Goal: Find specific page/section: Find specific page/section

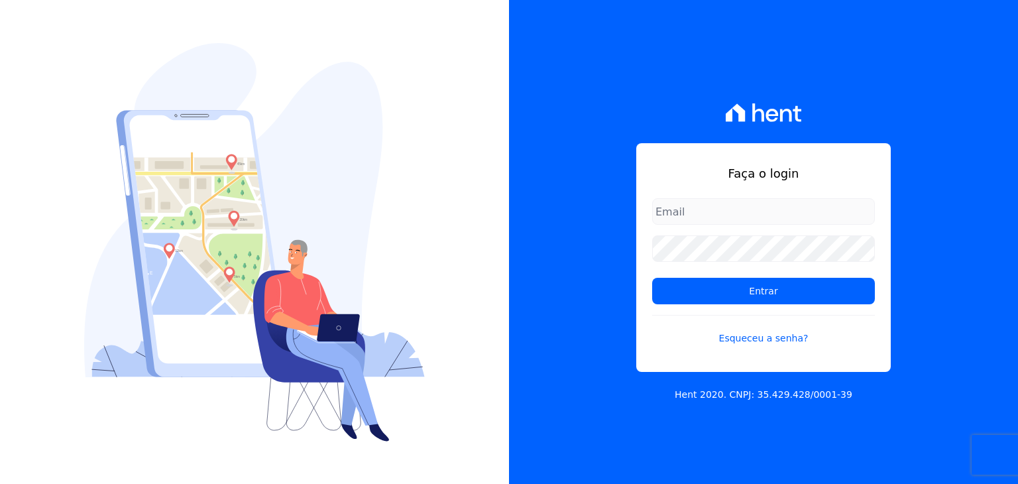
click at [788, 204] on input "email" at bounding box center [763, 211] width 223 height 26
click at [788, 205] on input "email" at bounding box center [763, 211] width 223 height 26
click at [771, 205] on input "ma" at bounding box center [763, 211] width 223 height 26
type input "[EMAIL_ADDRESS][DOMAIN_NAME]"
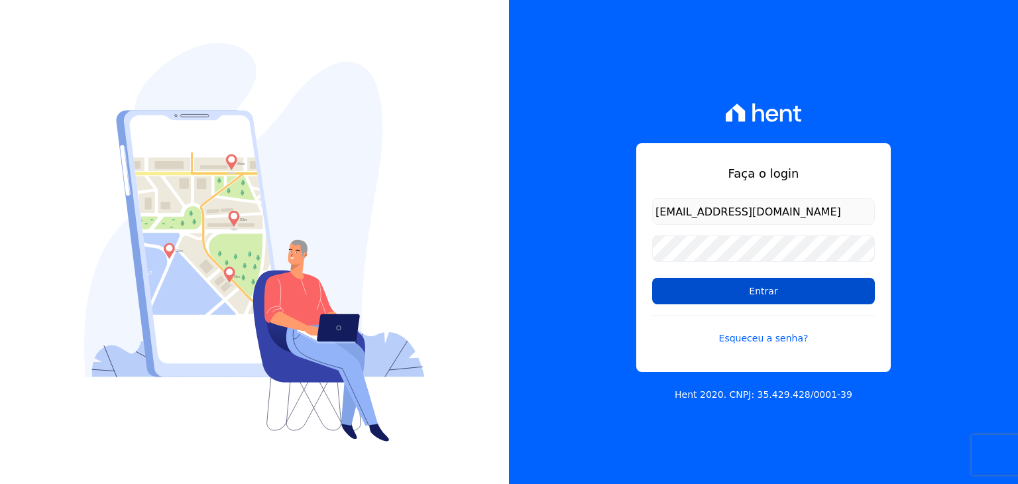
click at [743, 289] on input "Entrar" at bounding box center [763, 291] width 223 height 26
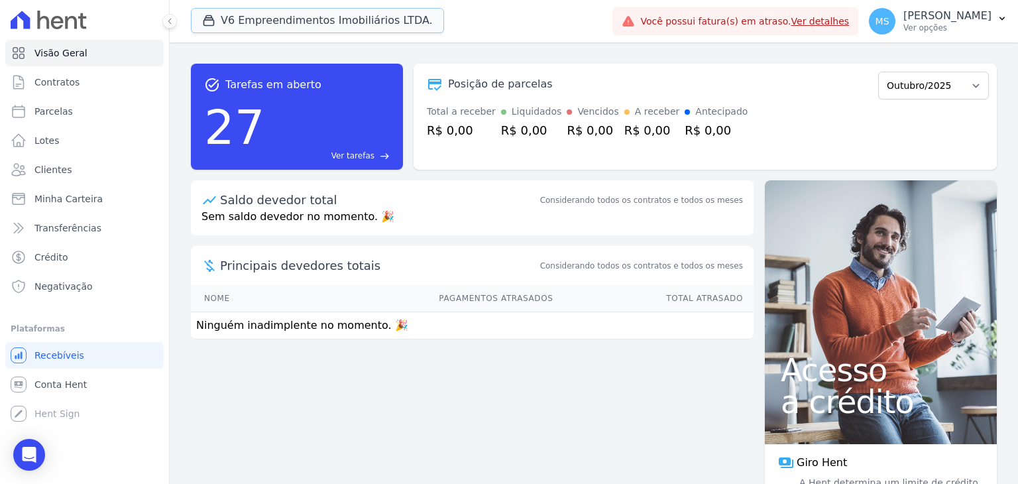
drag, startPoint x: 254, startPoint y: 15, endPoint x: 251, endPoint y: 48, distance: 32.6
click at [254, 15] on button "V6 Empreendimentos Imobiliários LTDA." at bounding box center [317, 20] width 253 height 25
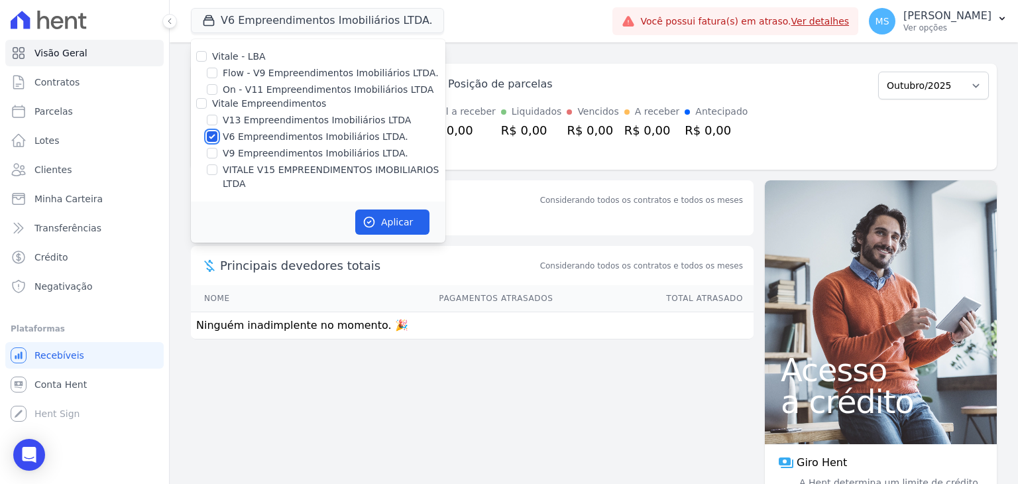
click at [213, 135] on input "V6 Empreendimentos Imobiliários LTDA." at bounding box center [212, 136] width 11 height 11
checkbox input "false"
click at [213, 170] on input "VITALE V15 EMPREENDIMENTOS IMOBILIARIOS LTDA" at bounding box center [212, 169] width 11 height 11
checkbox input "true"
click at [366, 209] on button "Aplicar" at bounding box center [392, 221] width 74 height 25
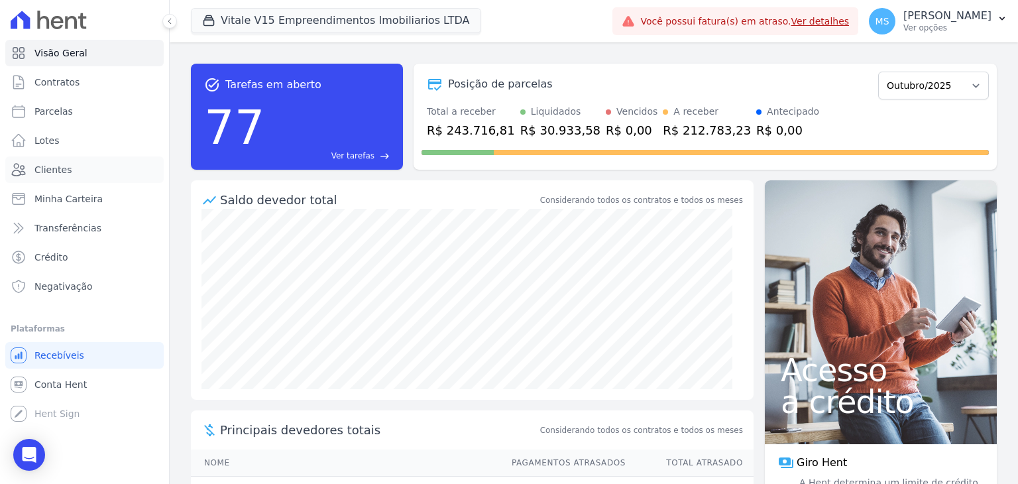
click at [53, 172] on span "Clientes" at bounding box center [52, 169] width 37 height 13
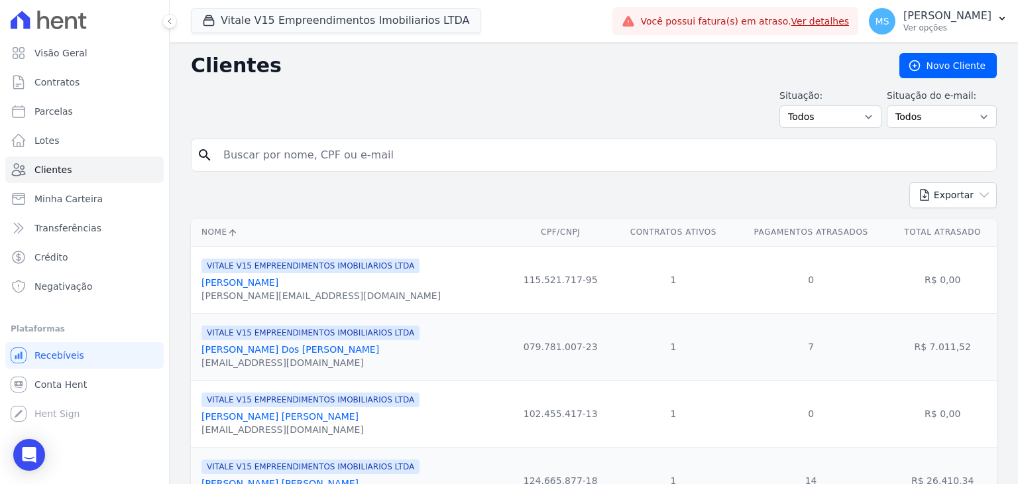
click at [307, 151] on input "search" at bounding box center [602, 155] width 775 height 26
type input "ADRIANO MARTINS"
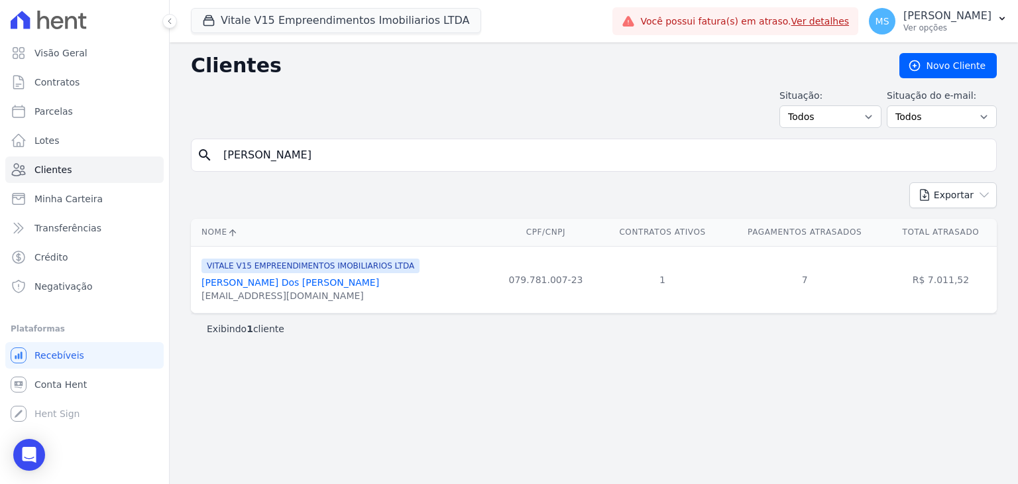
click at [273, 276] on div "Adriano Martins Dos Santos" at bounding box center [310, 282] width 218 height 13
click at [273, 279] on link "Adriano Martins Dos Santos" at bounding box center [290, 282] width 178 height 11
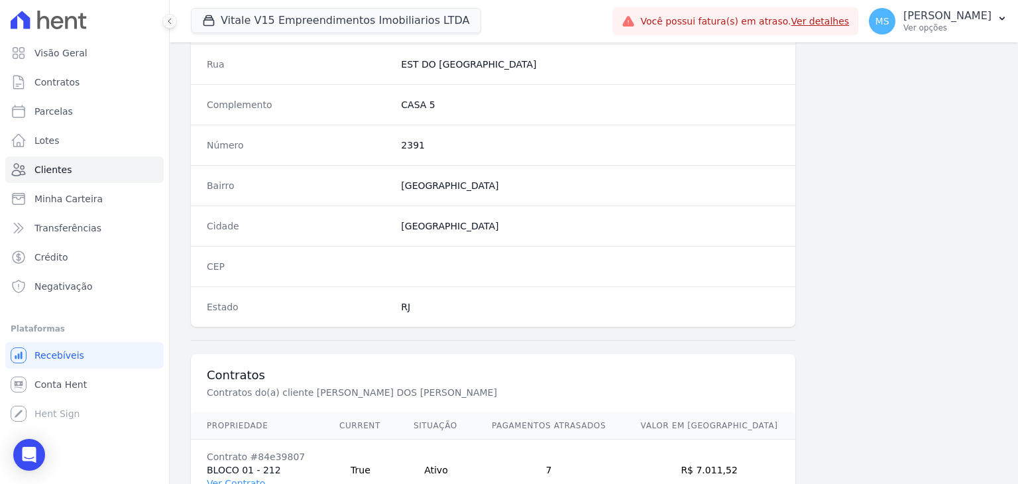
scroll to position [752, 0]
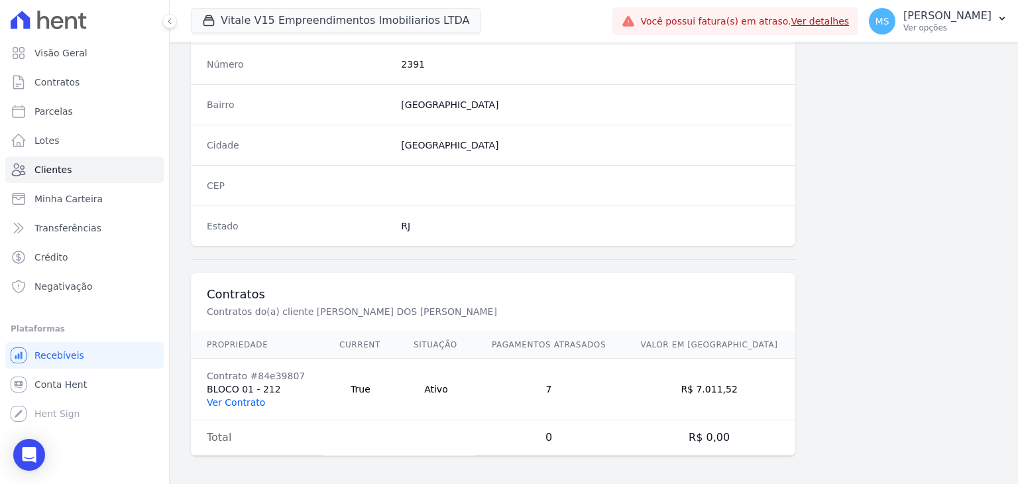
click at [254, 397] on link "Ver Contrato" at bounding box center [236, 402] width 58 height 11
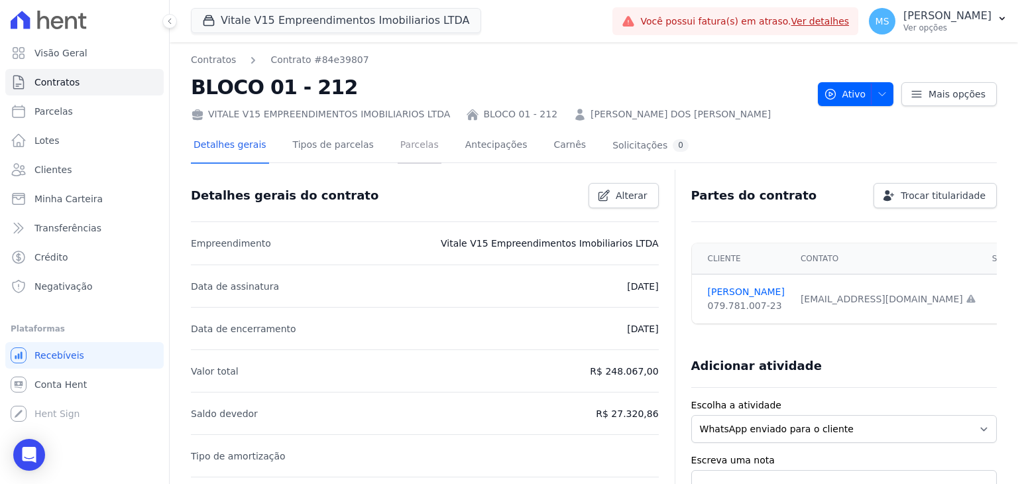
click at [397, 138] on link "Parcelas" at bounding box center [419, 146] width 44 height 35
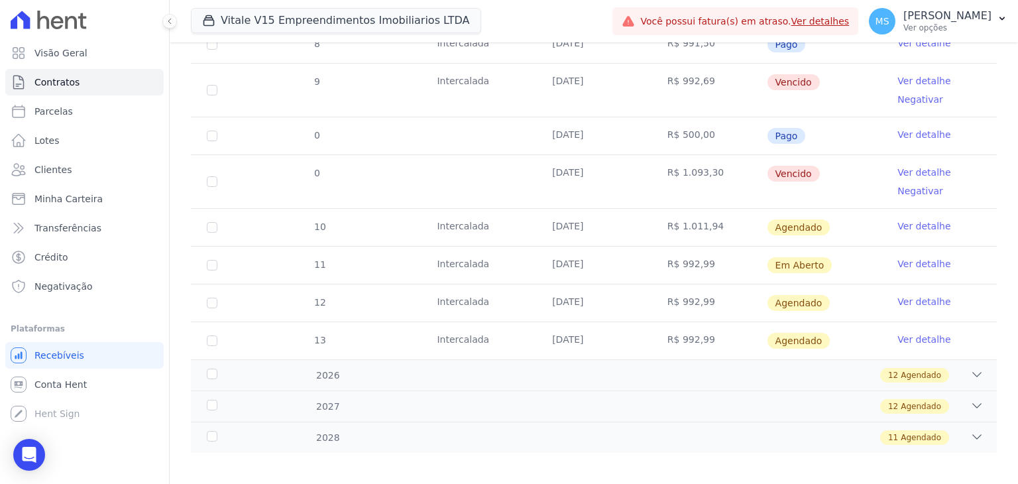
scroll to position [678, 0]
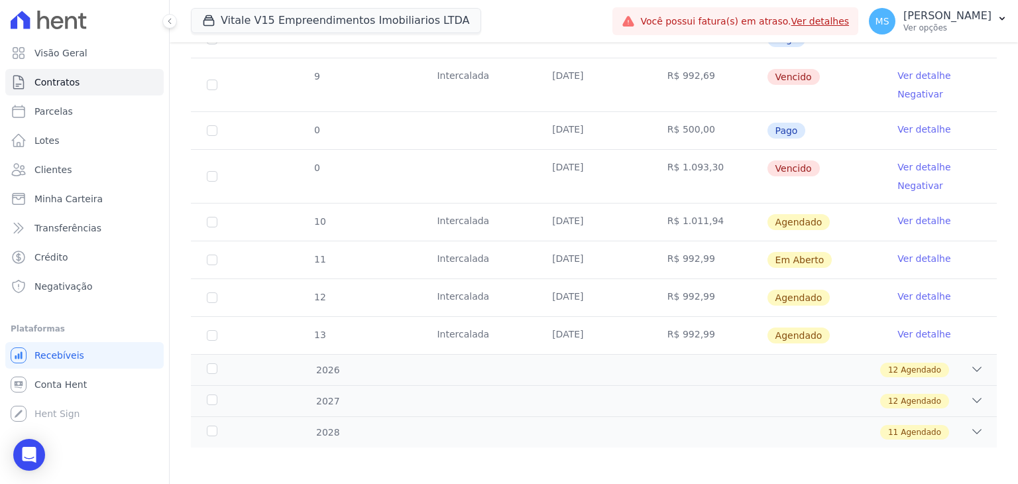
drag, startPoint x: 570, startPoint y: 168, endPoint x: 670, endPoint y: 180, distance: 100.2
click at [670, 180] on tr "0 20/09/2025 R$ 1.093,30 Vencido Ver detalhe Negativar" at bounding box center [594, 176] width 806 height 54
click at [53, 176] on span "Clientes" at bounding box center [52, 169] width 37 height 13
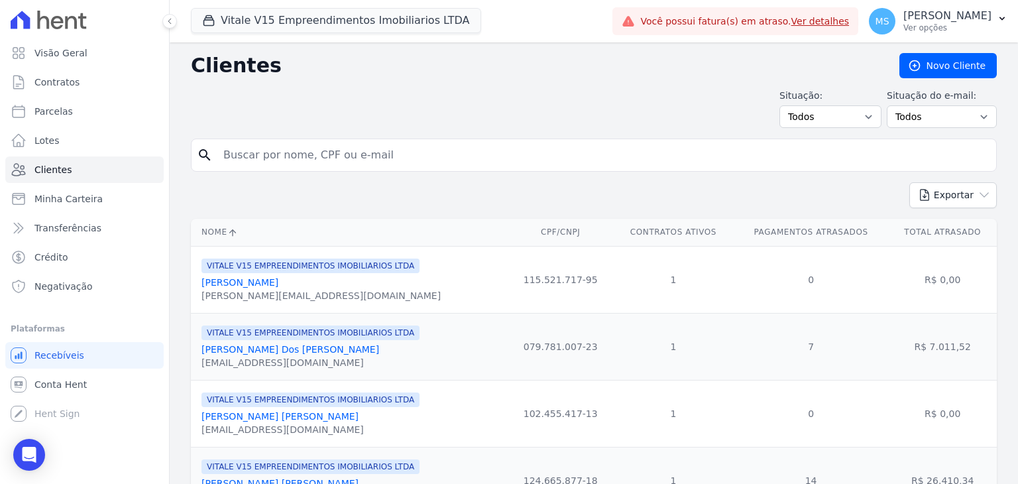
click at [294, 160] on input "search" at bounding box center [602, 155] width 775 height 26
type input "SUELEN"
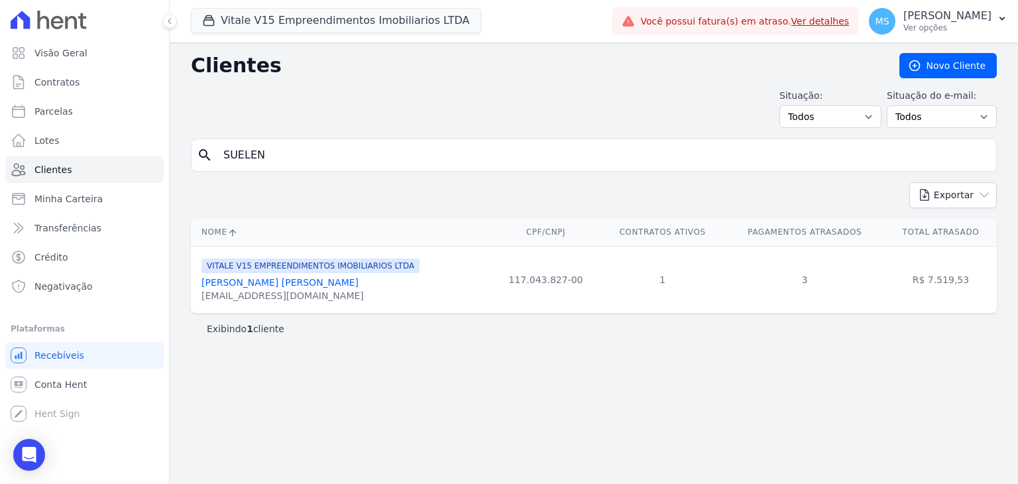
click at [246, 283] on link "Suelen Da Silva Cruz" at bounding box center [279, 282] width 157 height 11
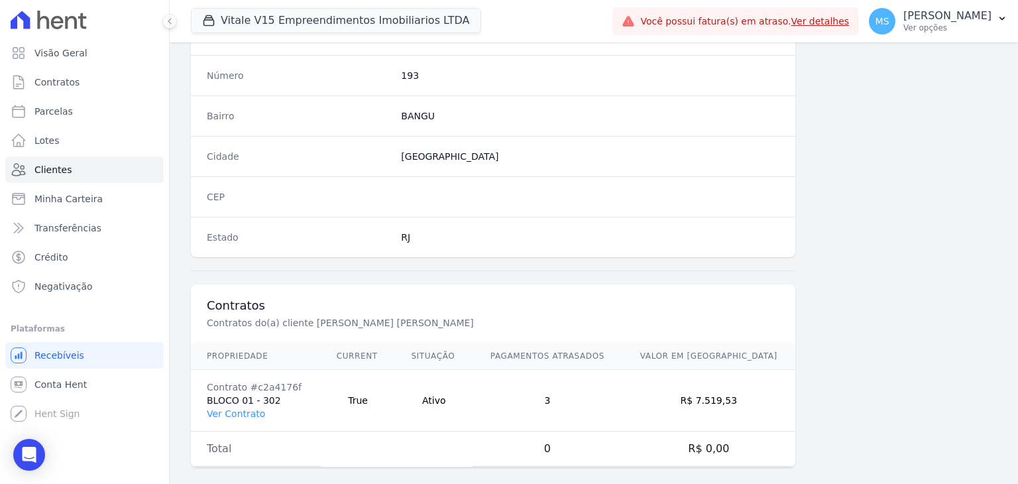
scroll to position [752, 0]
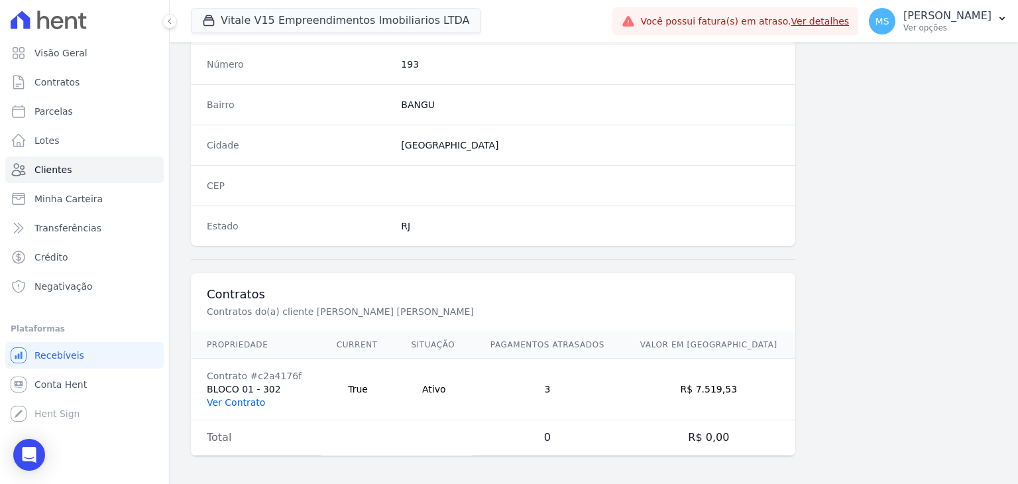
click at [251, 399] on link "Ver Contrato" at bounding box center [236, 402] width 58 height 11
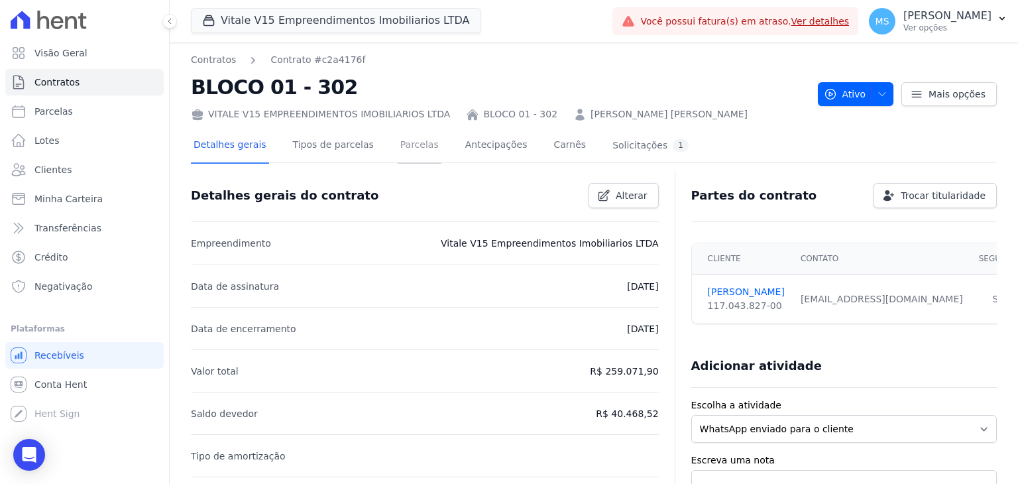
click at [401, 152] on link "Parcelas" at bounding box center [419, 146] width 44 height 35
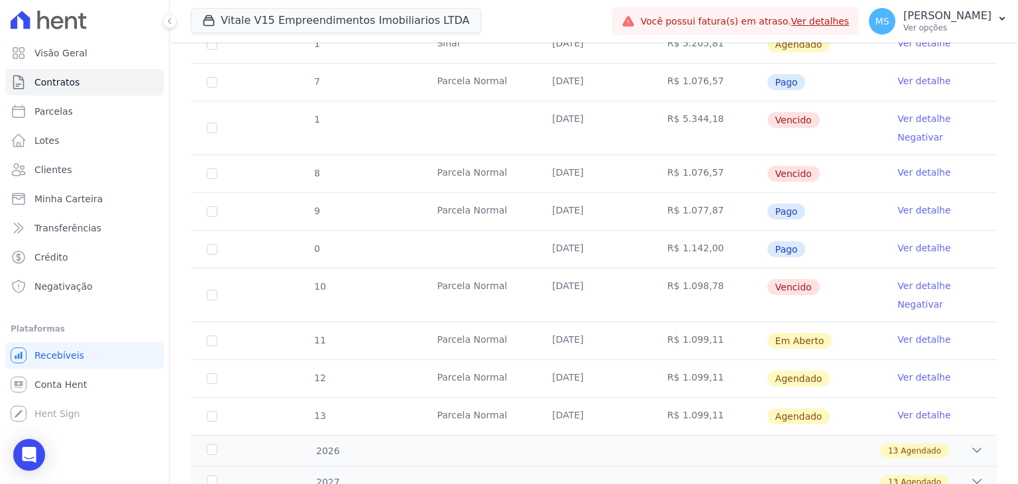
scroll to position [592, 0]
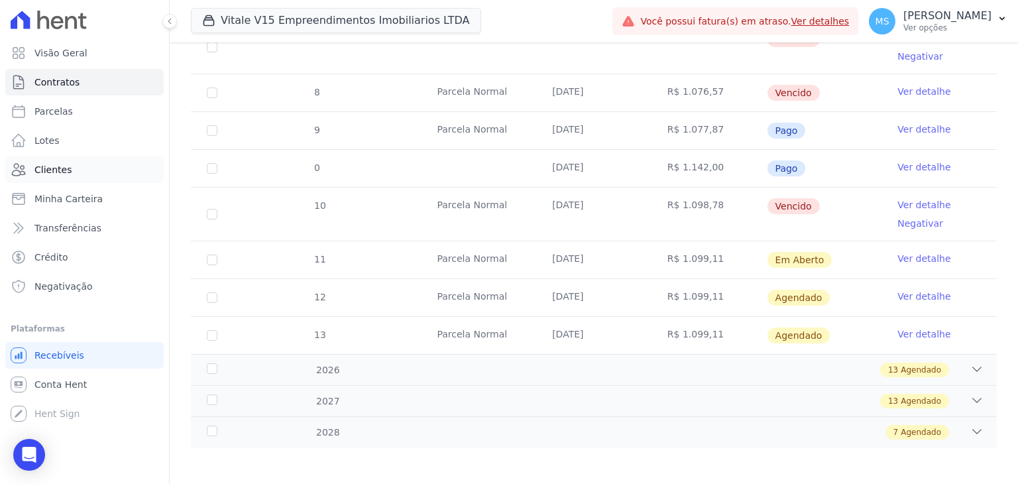
click at [55, 171] on span "Clientes" at bounding box center [52, 169] width 37 height 13
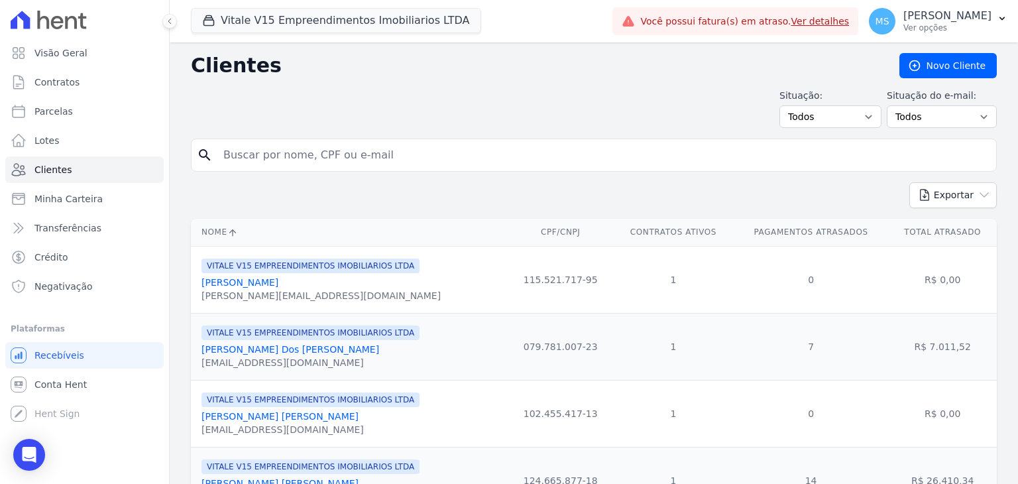
click at [281, 169] on div "search" at bounding box center [594, 154] width 806 height 33
click at [282, 158] on input "search" at bounding box center [602, 155] width 775 height 26
type input "GABRIELLY"
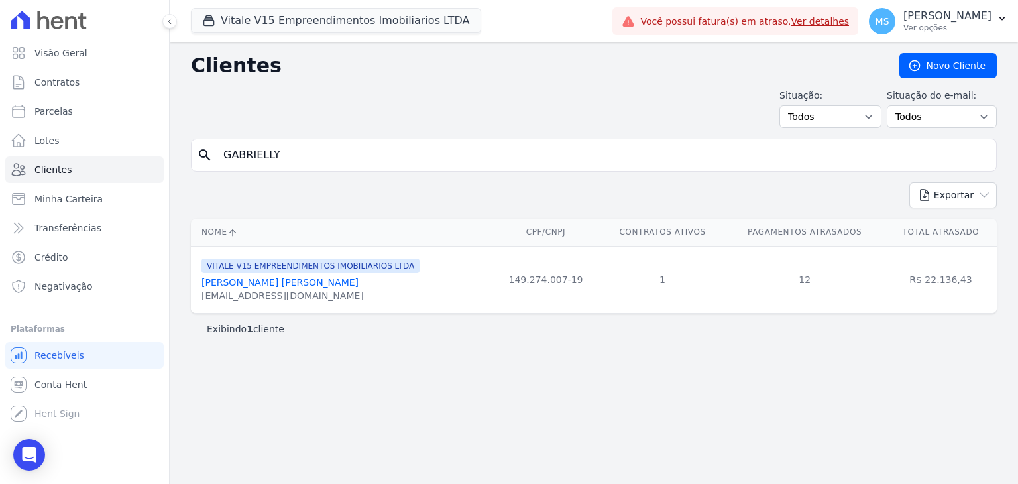
click at [297, 287] on link "Gabrielly Carvalho Nogueira" at bounding box center [279, 282] width 157 height 11
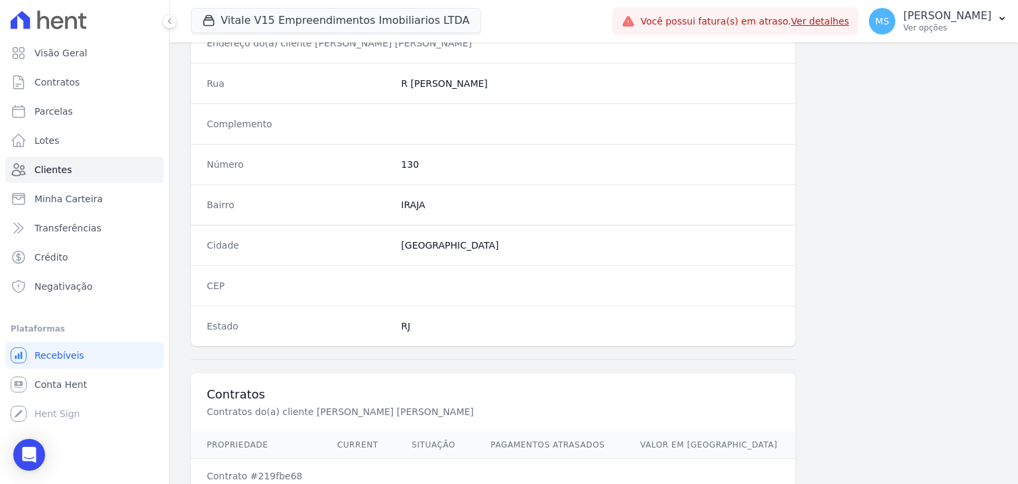
scroll to position [729, 0]
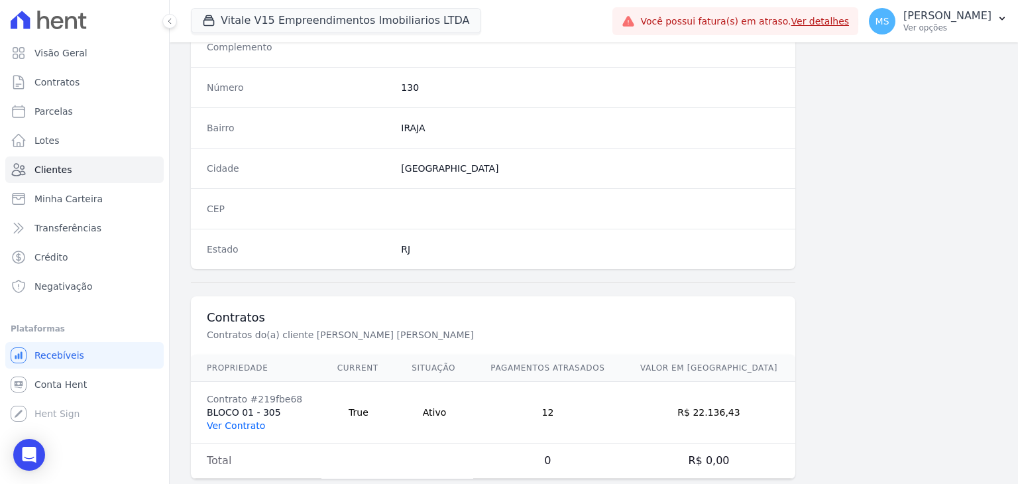
click at [224, 422] on link "Ver Contrato" at bounding box center [236, 425] width 58 height 11
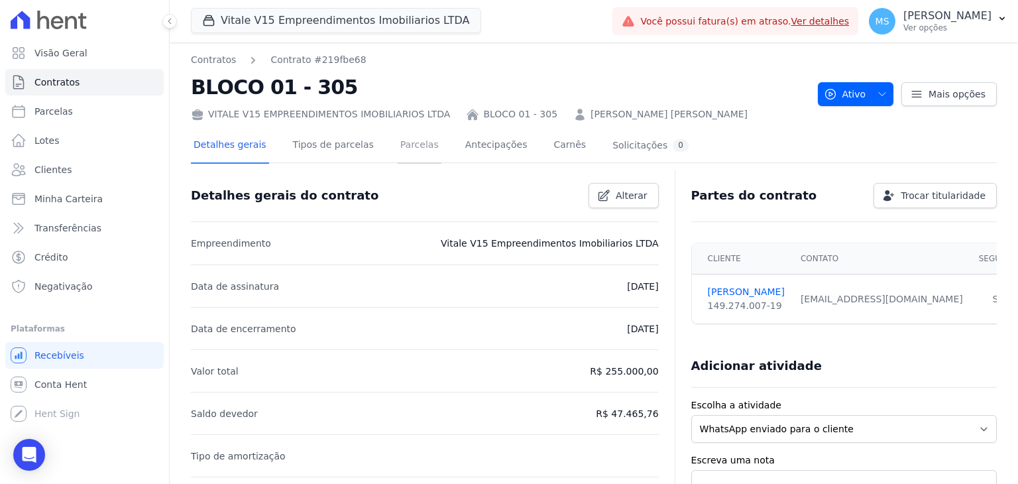
click at [397, 148] on link "Parcelas" at bounding box center [419, 146] width 44 height 35
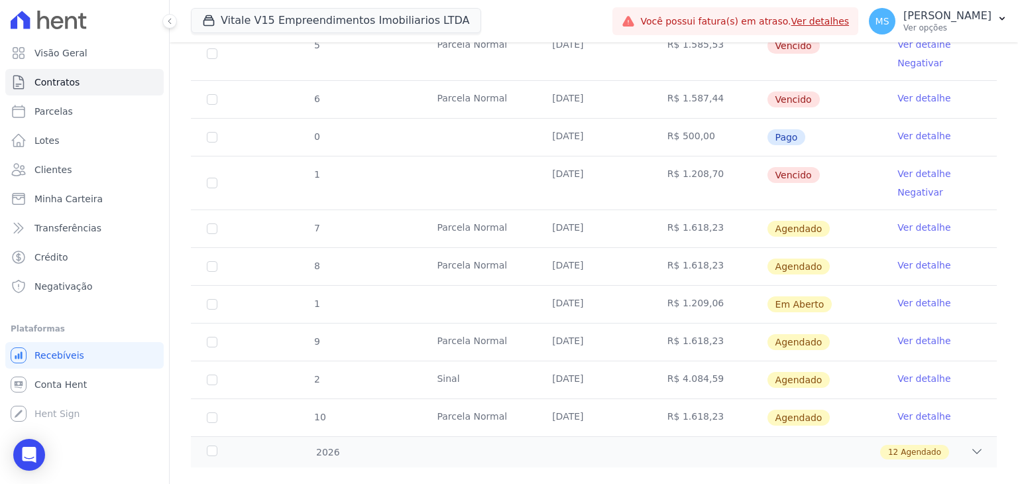
scroll to position [851, 0]
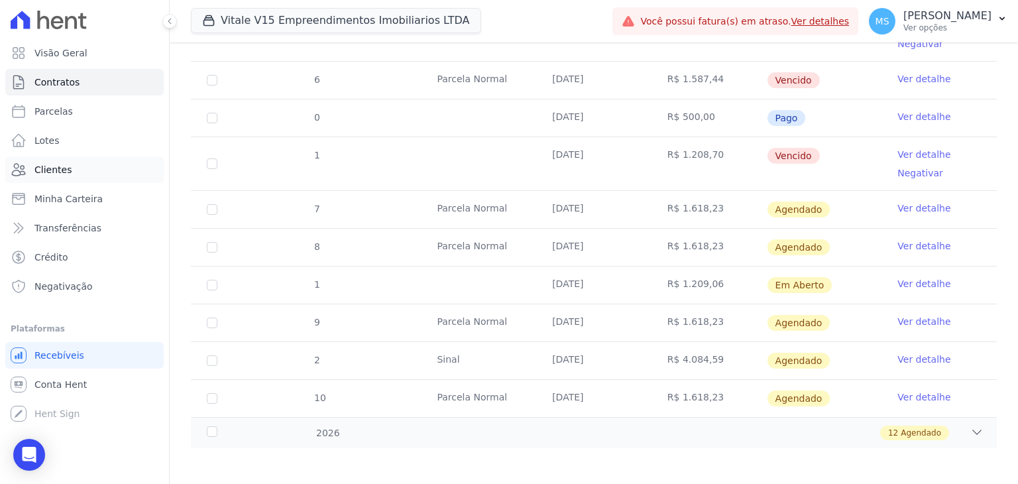
click at [52, 174] on span "Clientes" at bounding box center [52, 169] width 37 height 13
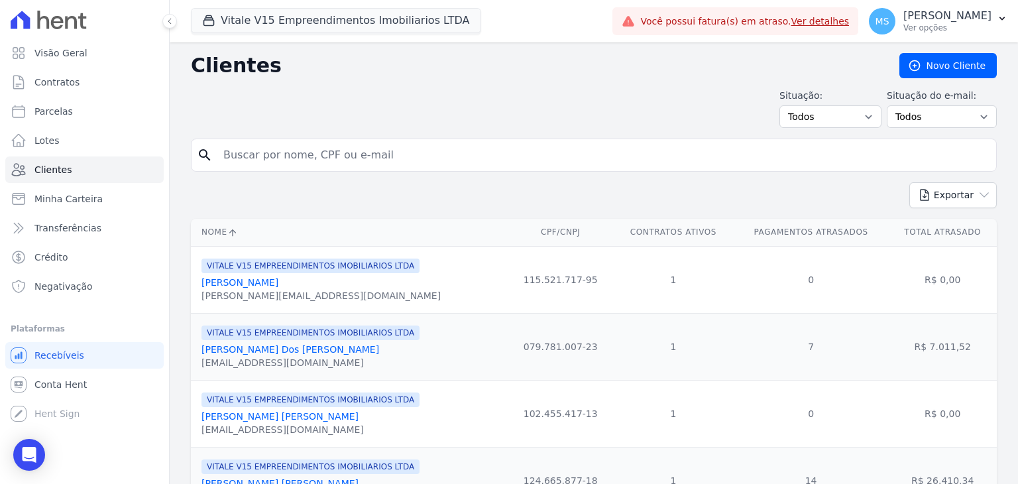
click at [290, 148] on input "search" at bounding box center [602, 155] width 775 height 26
type input "WELTHER"
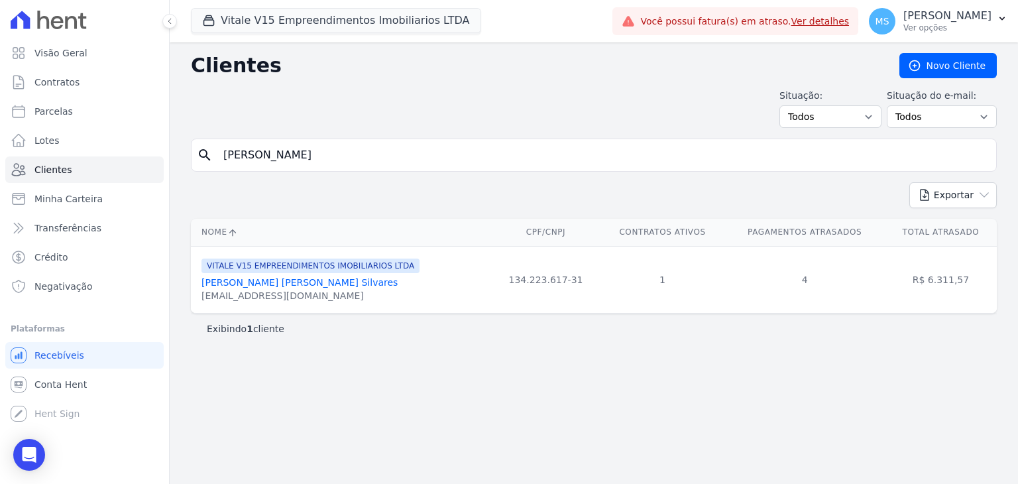
click at [291, 282] on link "Welther Ruan Pereira Silvares" at bounding box center [299, 282] width 196 height 11
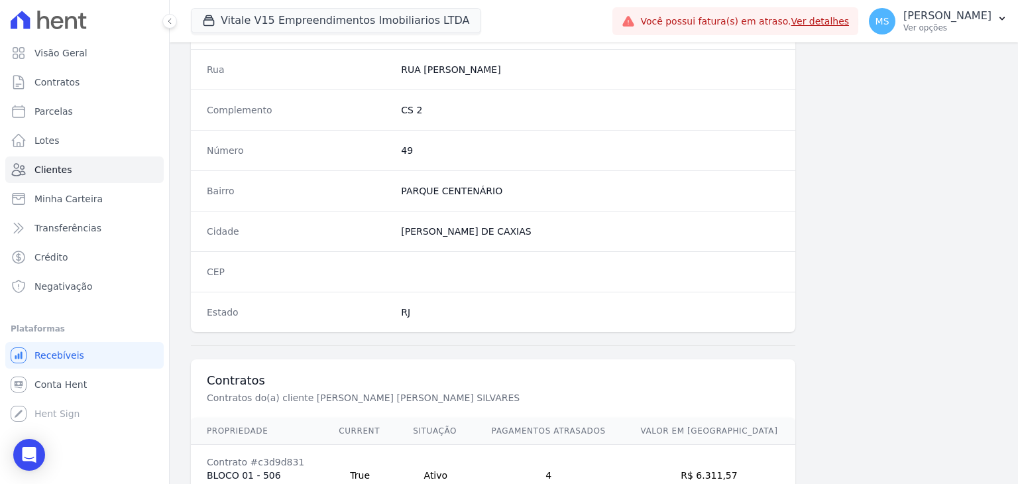
scroll to position [752, 0]
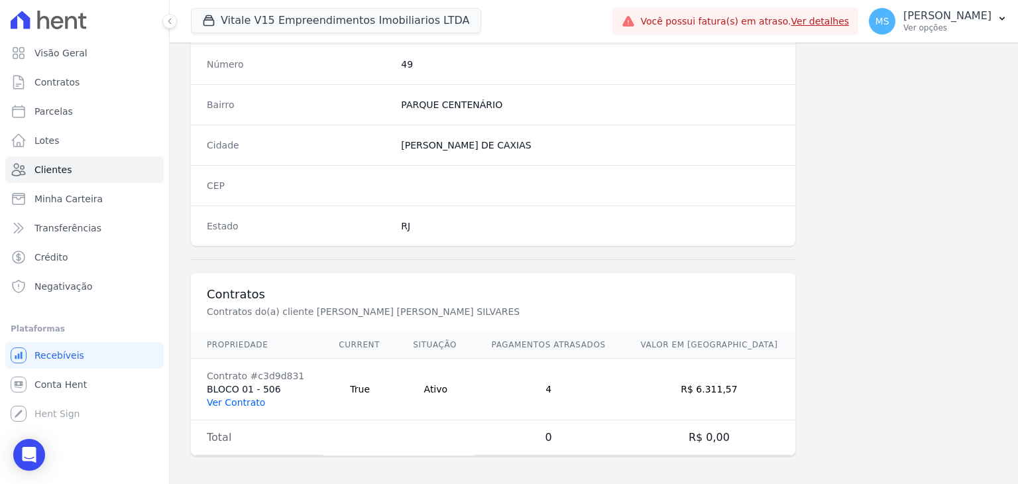
click at [249, 397] on link "Ver Contrato" at bounding box center [236, 402] width 58 height 11
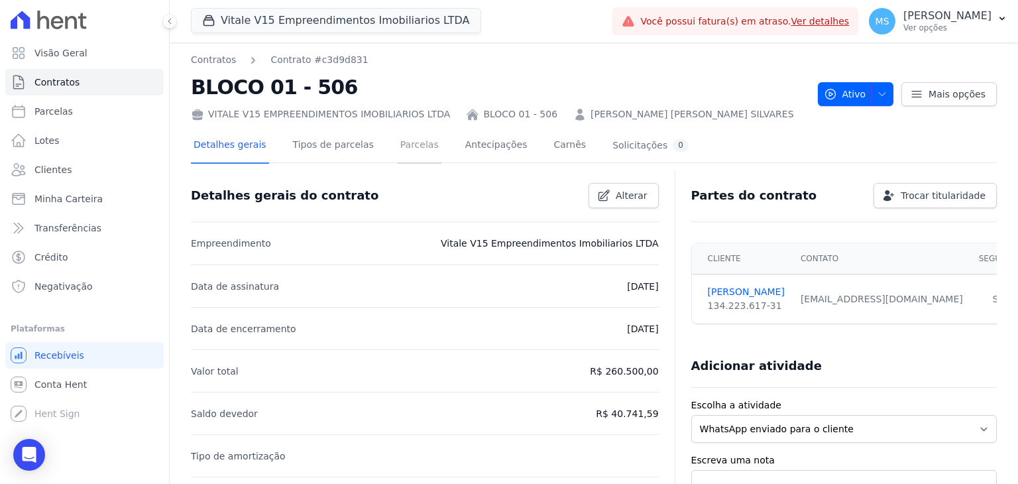
click at [414, 146] on link "Parcelas" at bounding box center [419, 146] width 44 height 35
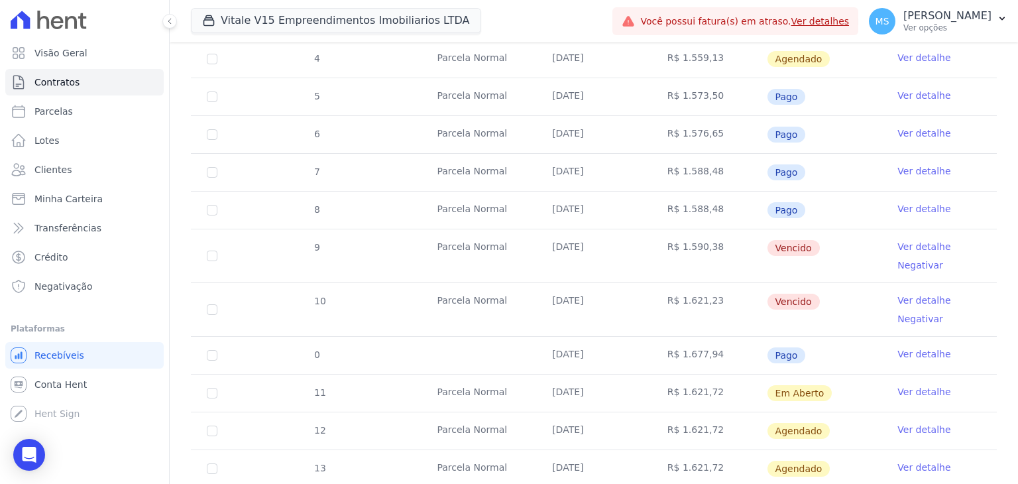
scroll to position [464, 0]
